Goal: Navigation & Orientation: Find specific page/section

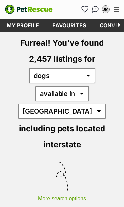
click at [111, 20] on link "Conversations" at bounding box center [123, 25] width 60 height 13
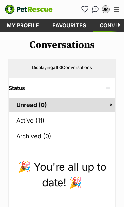
click at [27, 118] on link "Active (11)" at bounding box center [62, 120] width 107 height 15
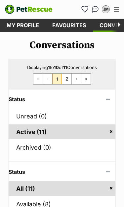
click at [69, 24] on link "Favourites" at bounding box center [69, 25] width 47 height 13
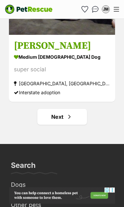
scroll to position [3934, 0]
click at [70, 119] on span "Next page" at bounding box center [69, 117] width 7 height 8
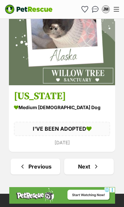
scroll to position [3889, 0]
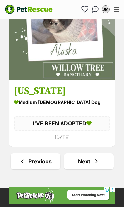
click at [93, 160] on span "Next page" at bounding box center [96, 161] width 7 height 8
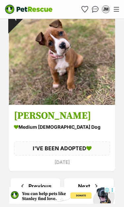
scroll to position [3864, 0]
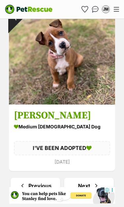
click at [98, 186] on span "Next page" at bounding box center [96, 185] width 7 height 8
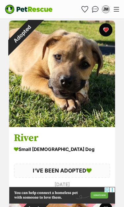
scroll to position [3594, 0]
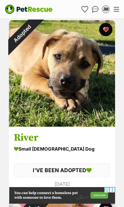
click at [97, 9] on img "Conversations" at bounding box center [95, 9] width 7 height 7
